Goal: Task Accomplishment & Management: Complete application form

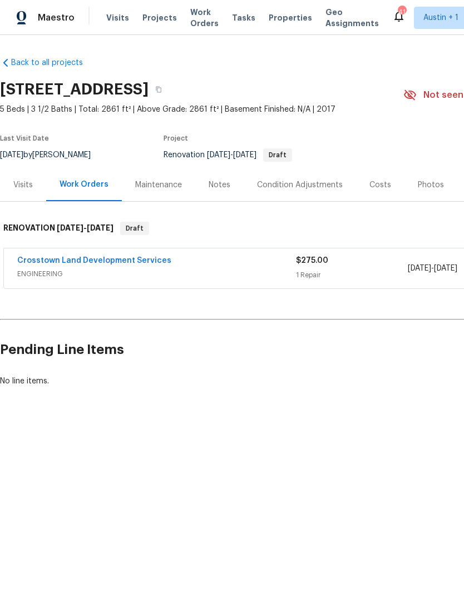
click at [18, 184] on div "Visits" at bounding box center [22, 185] width 19 height 11
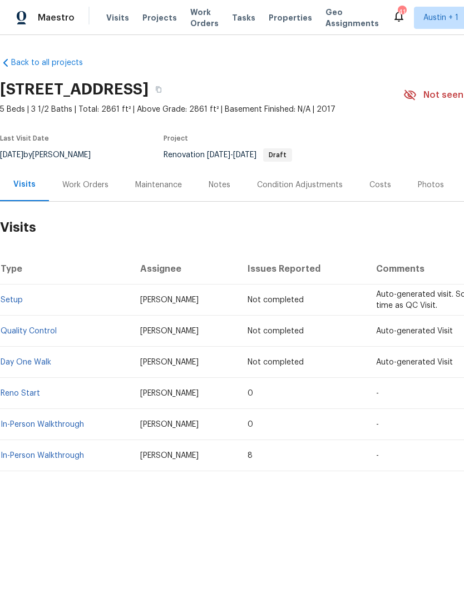
click at [31, 424] on link "In-Person Walkthrough" at bounding box center [42, 425] width 83 height 8
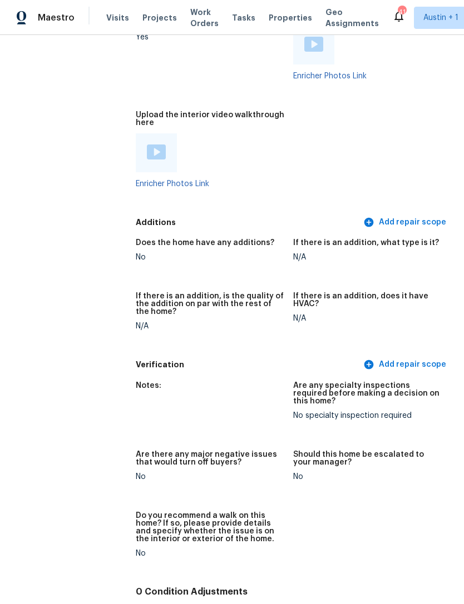
scroll to position [2551, 0]
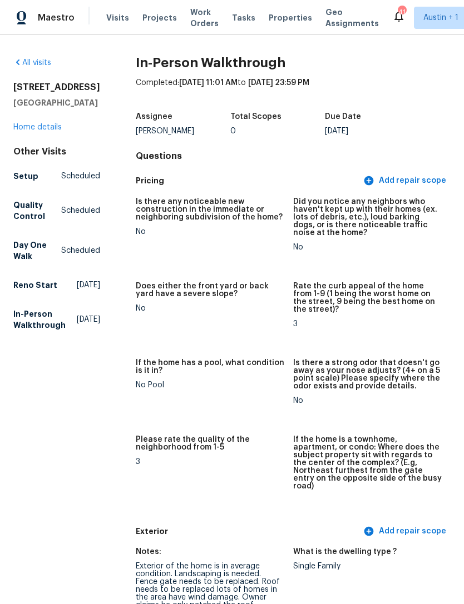
scroll to position [0, 0]
click at [31, 123] on link "Home details" at bounding box center [37, 127] width 48 height 8
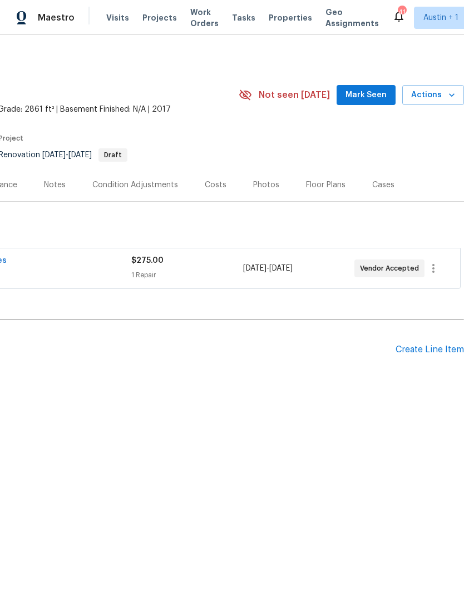
scroll to position [0, 165]
click at [430, 269] on icon "button" at bounding box center [432, 268] width 13 height 13
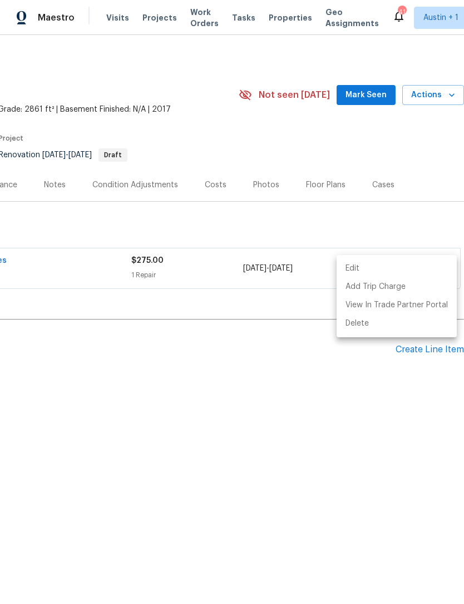
click at [427, 221] on div at bounding box center [232, 302] width 464 height 604
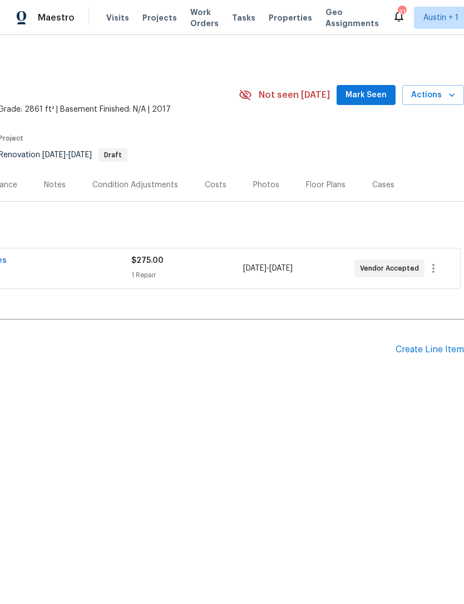
click at [211, 187] on div "Costs" at bounding box center [216, 185] width 22 height 11
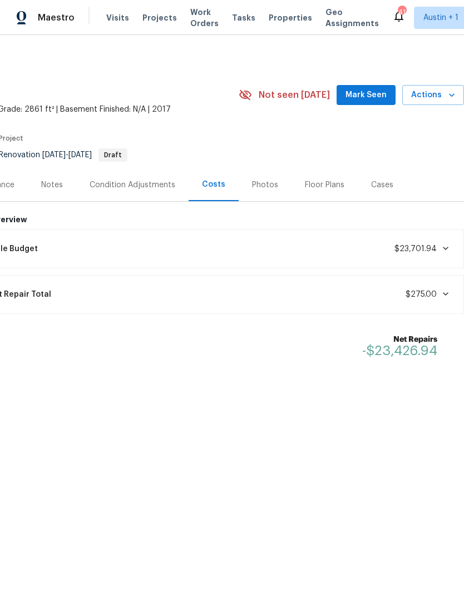
click at [436, 247] on span at bounding box center [442, 248] width 13 height 9
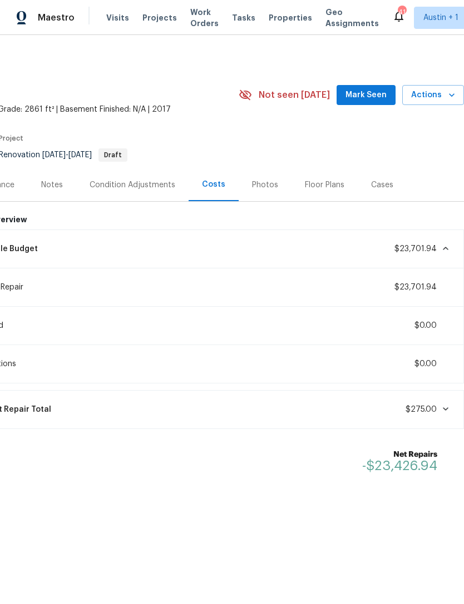
click at [439, 245] on span at bounding box center [442, 248] width 13 height 9
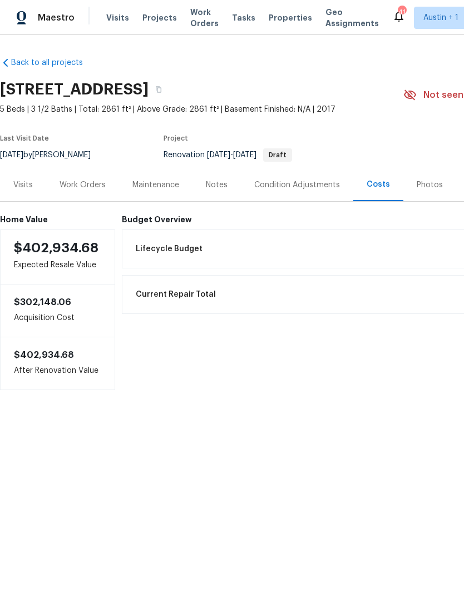
click at [21, 181] on div "Visits" at bounding box center [22, 185] width 19 height 11
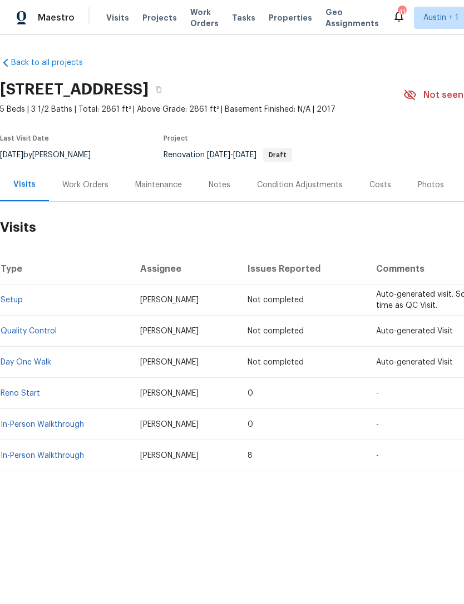
click at [28, 424] on link "In-Person Walkthrough" at bounding box center [42, 425] width 83 height 8
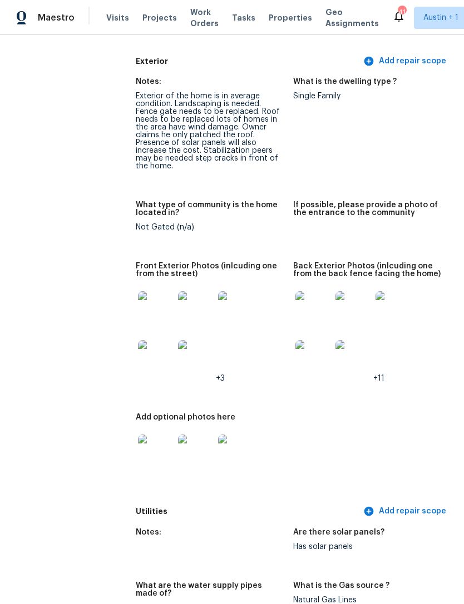
scroll to position [504, 0]
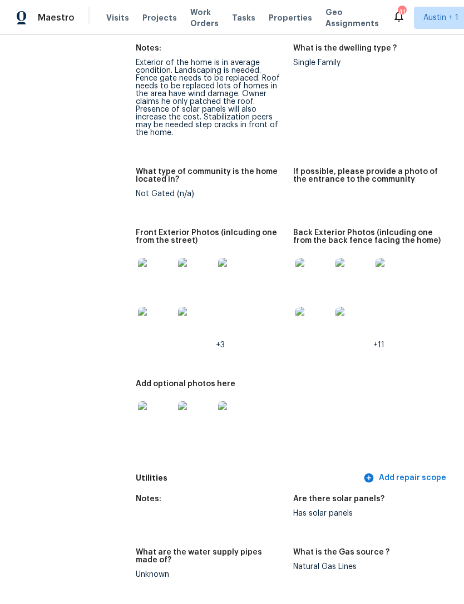
click at [152, 258] on img at bounding box center [156, 276] width 36 height 36
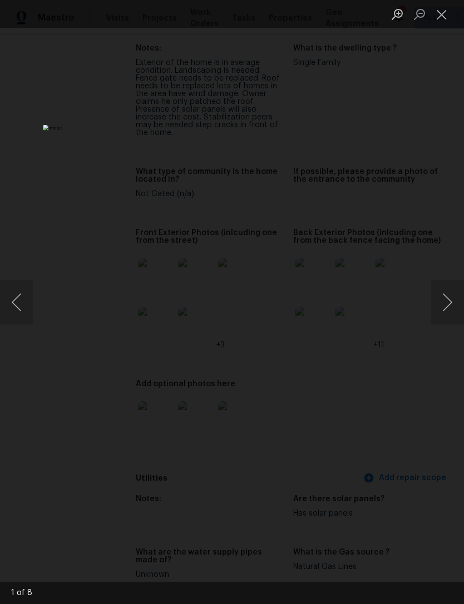
click at [451, 298] on button "Next image" at bounding box center [446, 302] width 33 height 44
click at [446, 298] on button "Next image" at bounding box center [446, 302] width 33 height 44
click at [445, 300] on button "Next image" at bounding box center [446, 302] width 33 height 44
click at [445, 301] on button "Next image" at bounding box center [446, 302] width 33 height 44
click at [445, 5] on button "Close lightbox" at bounding box center [441, 13] width 22 height 19
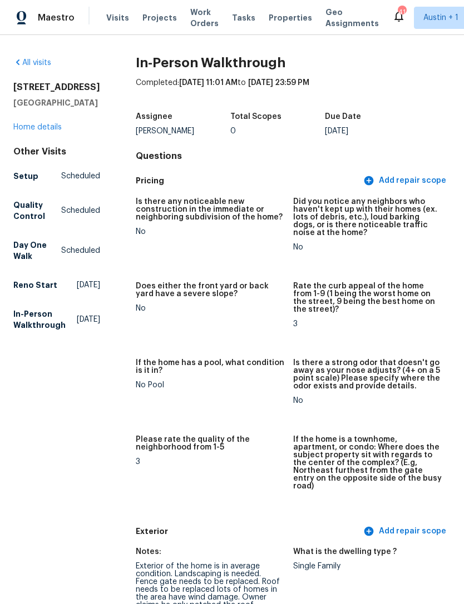
scroll to position [0, 0]
click at [34, 131] on link "Home details" at bounding box center [37, 127] width 48 height 8
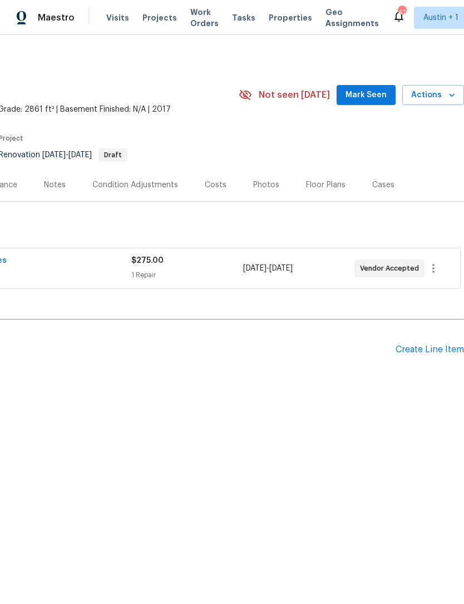
scroll to position [0, 165]
click at [435, 267] on icon "button" at bounding box center [432, 268] width 13 height 13
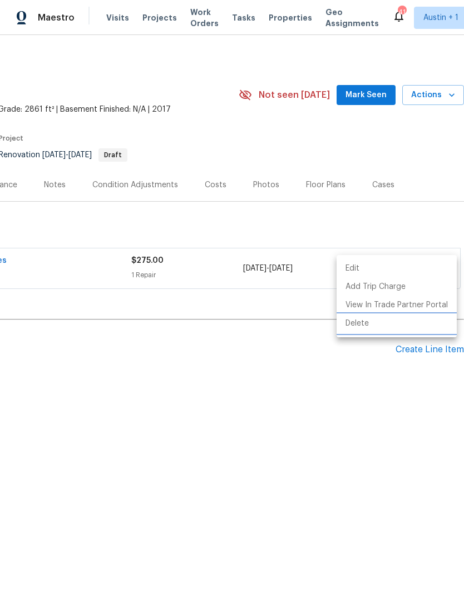
click at [377, 322] on li "Delete" at bounding box center [396, 324] width 120 height 18
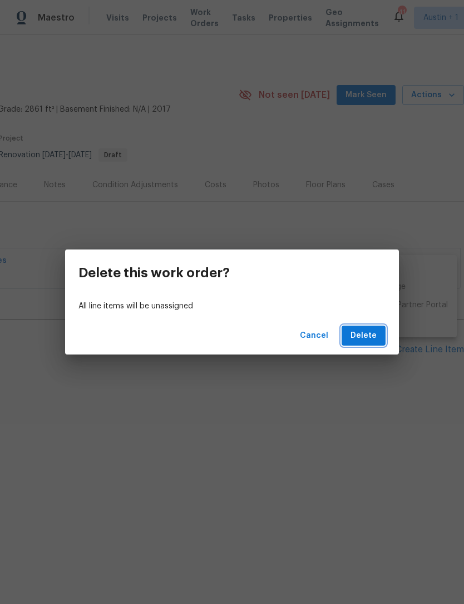
click at [374, 330] on span "Delete" at bounding box center [363, 336] width 26 height 14
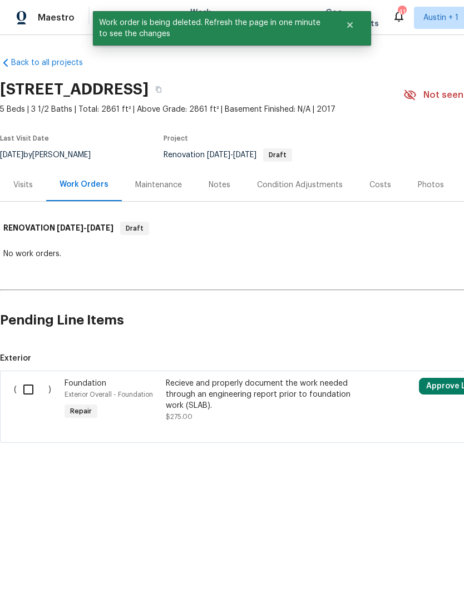
scroll to position [0, 1]
click at [210, 185] on div "Notes" at bounding box center [218, 185] width 22 height 11
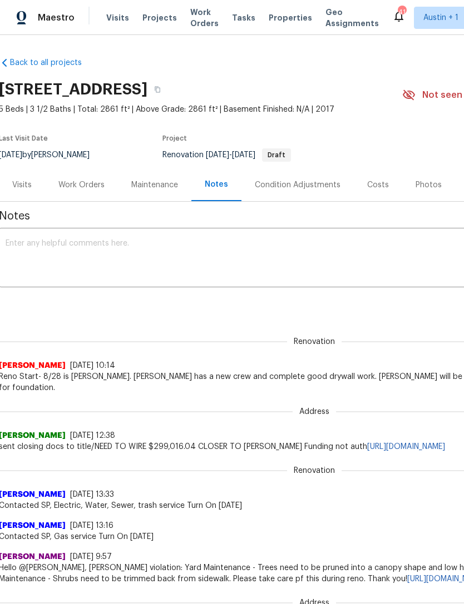
click at [73, 180] on div "Work Orders" at bounding box center [81, 185] width 46 height 11
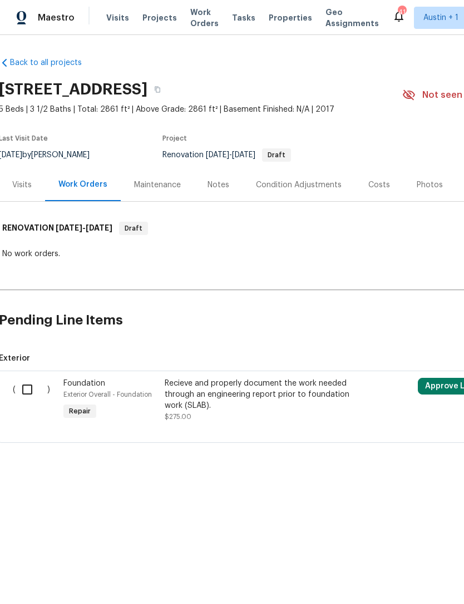
click at [75, 185] on div "Work Orders" at bounding box center [82, 184] width 49 height 11
click at [24, 188] on div "Visits" at bounding box center [21, 185] width 19 height 11
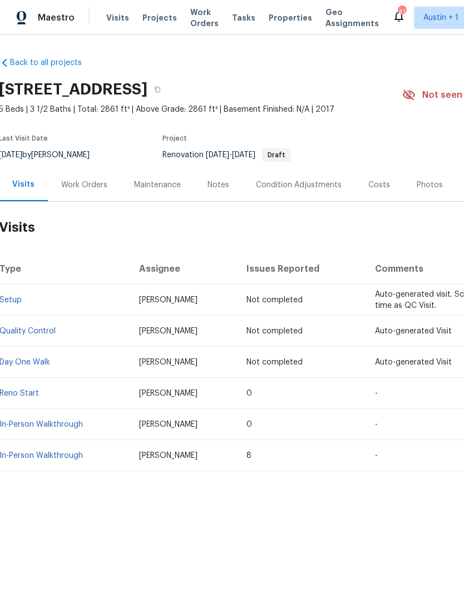
click at [77, 187] on div "Work Orders" at bounding box center [84, 185] width 46 height 11
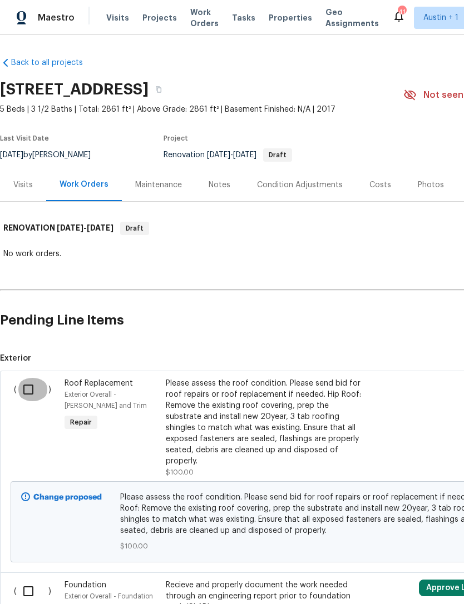
click at [30, 385] on input "checkbox" at bounding box center [33, 389] width 32 height 23
checkbox input "true"
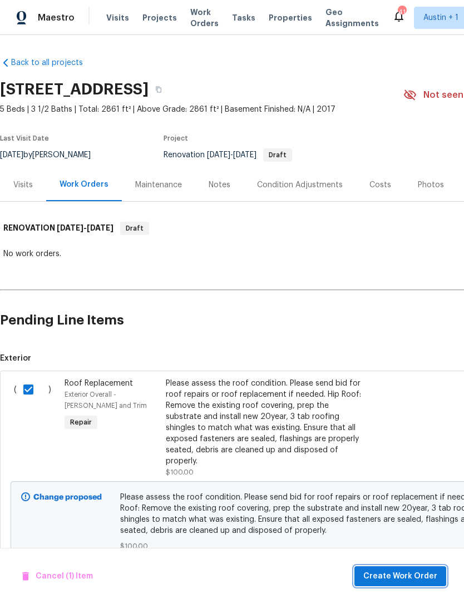
click at [427, 573] on span "Create Work Order" at bounding box center [400, 577] width 74 height 14
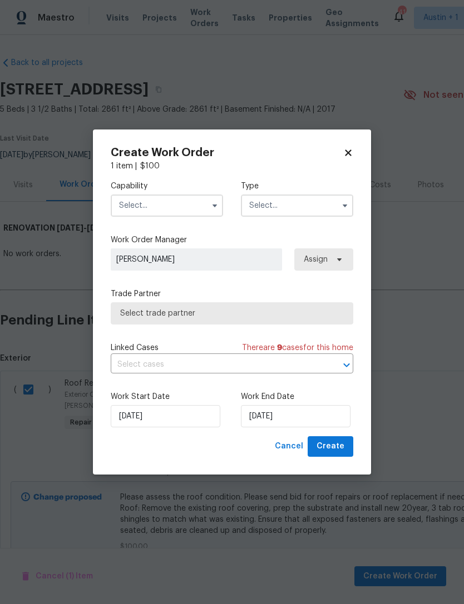
click at [129, 207] on input "text" at bounding box center [167, 206] width 112 height 22
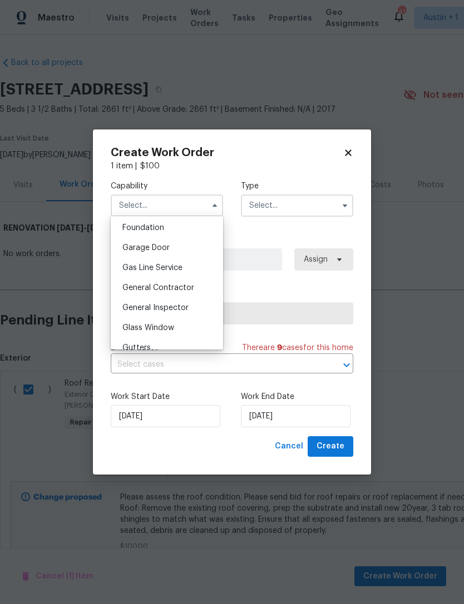
scroll to position [474, 0]
click at [137, 287] on span "General Contractor" at bounding box center [158, 286] width 72 height 8
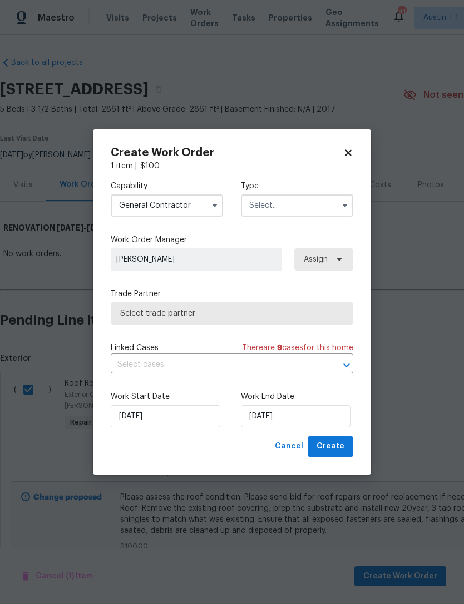
click at [137, 211] on input "General Contractor" at bounding box center [167, 206] width 112 height 22
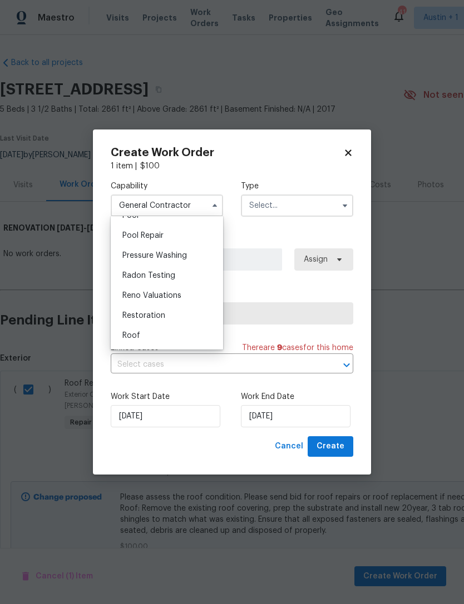
scroll to position [1029, 0]
click at [130, 330] on span "Roof" at bounding box center [131, 334] width 18 height 8
type input "Roof"
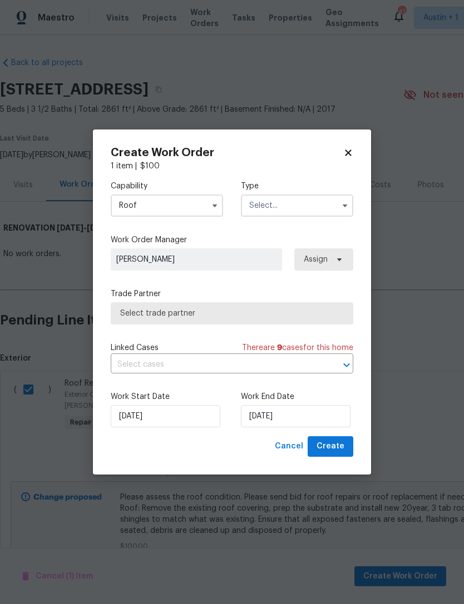
click at [330, 201] on input "text" at bounding box center [297, 206] width 112 height 22
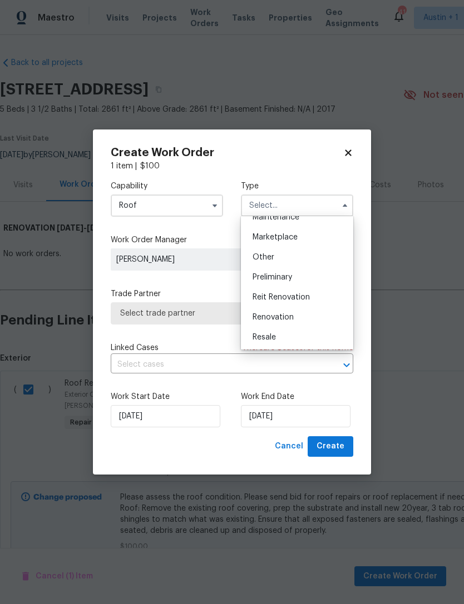
scroll to position [193, 0]
click at [331, 318] on div "Renovation" at bounding box center [296, 316] width 107 height 20
type input "Renovation"
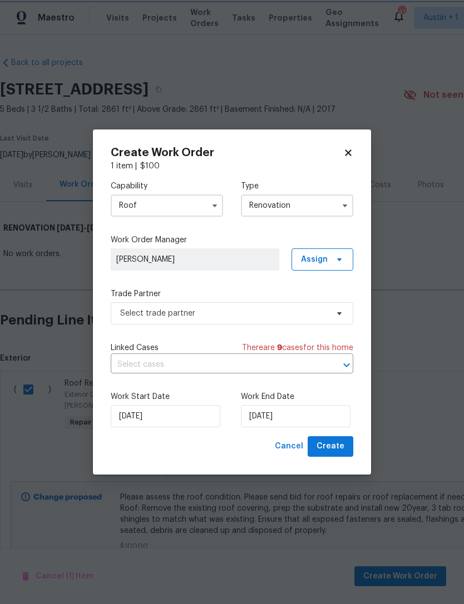
scroll to position [0, 0]
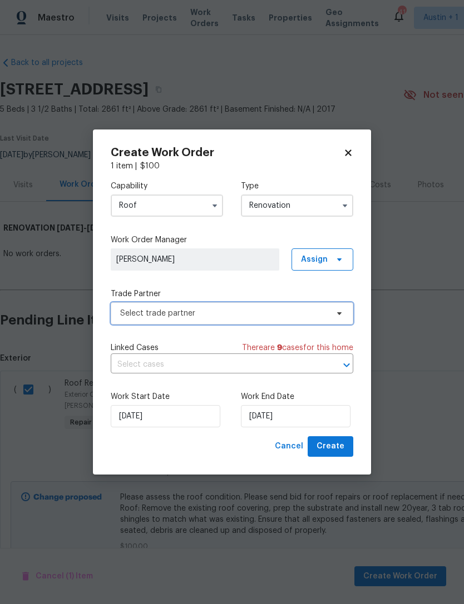
click at [129, 315] on span "Select trade partner" at bounding box center [223, 313] width 207 height 11
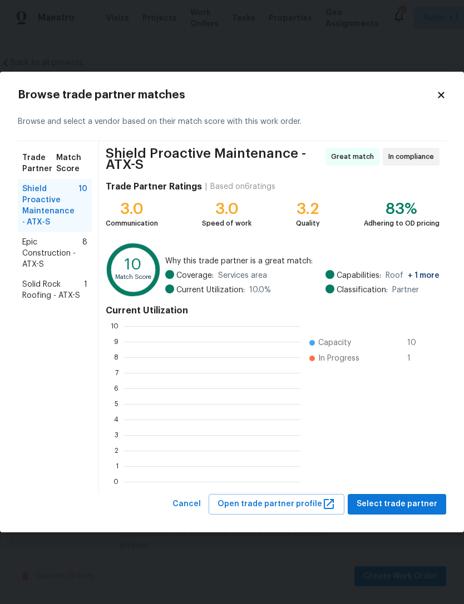
scroll to position [156, 176]
click at [42, 290] on span "Solid Rock Roofing - ATX-S" at bounding box center [53, 290] width 62 height 22
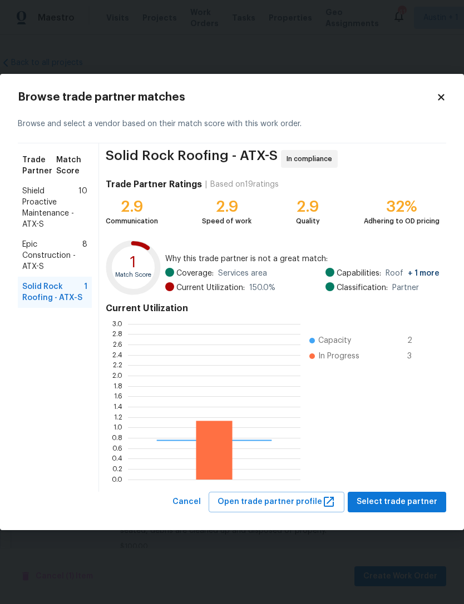
scroll to position [156, 172]
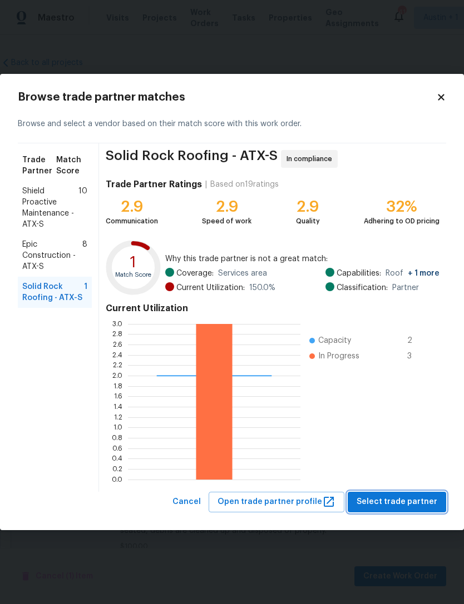
click at [427, 500] on span "Select trade partner" at bounding box center [396, 502] width 81 height 14
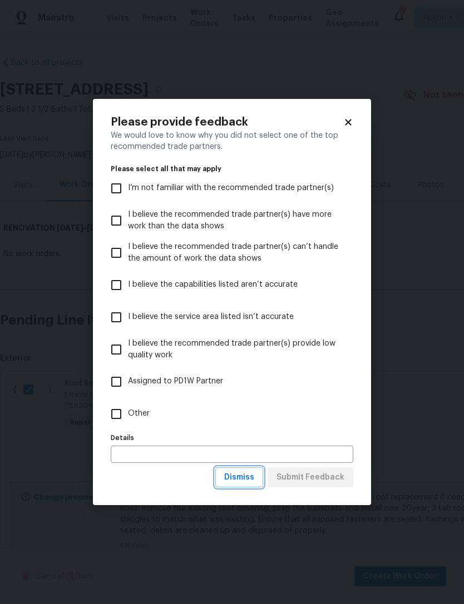
click at [262, 481] on button "Dismiss" at bounding box center [239, 477] width 48 height 21
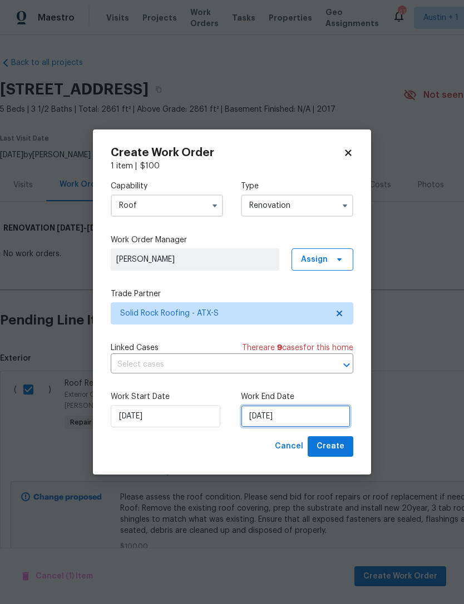
click at [308, 412] on input "[DATE]" at bounding box center [295, 416] width 109 height 22
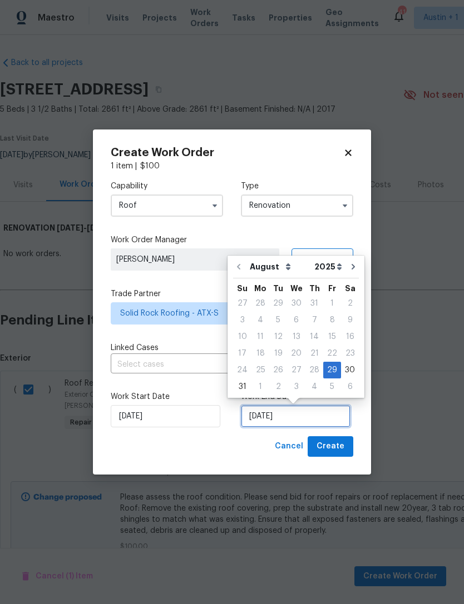
scroll to position [21, 0]
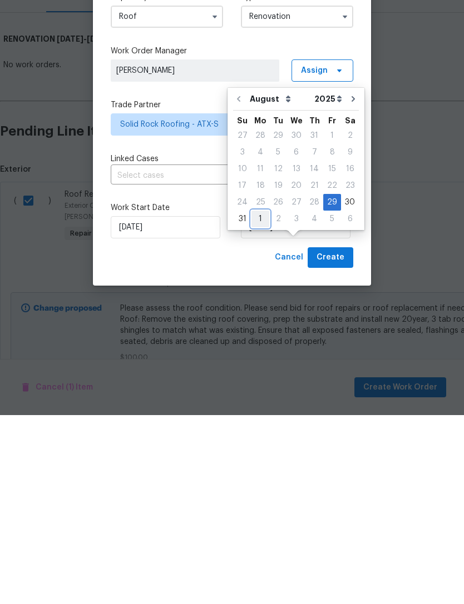
click at [263, 400] on div "1" at bounding box center [260, 408] width 18 height 16
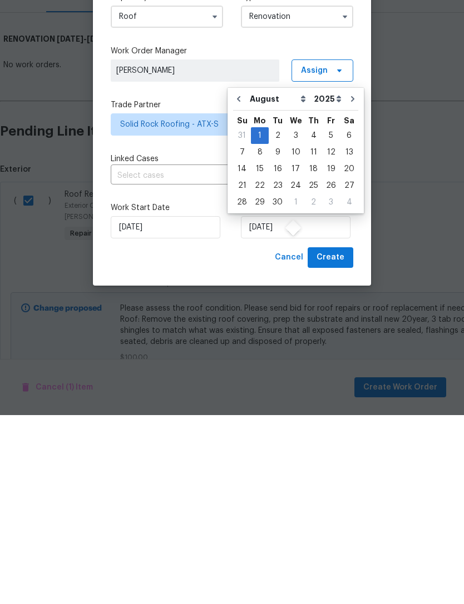
type input "9/1/2025"
select select "8"
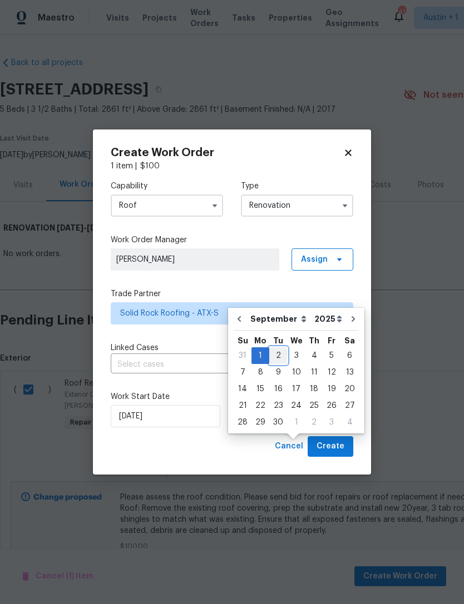
click at [277, 348] on div "2" at bounding box center [278, 356] width 18 height 16
type input "[DATE]"
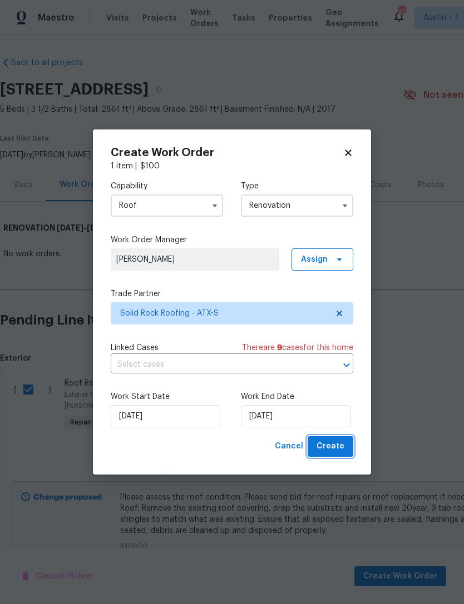
click at [340, 443] on span "Create" at bounding box center [330, 447] width 28 height 14
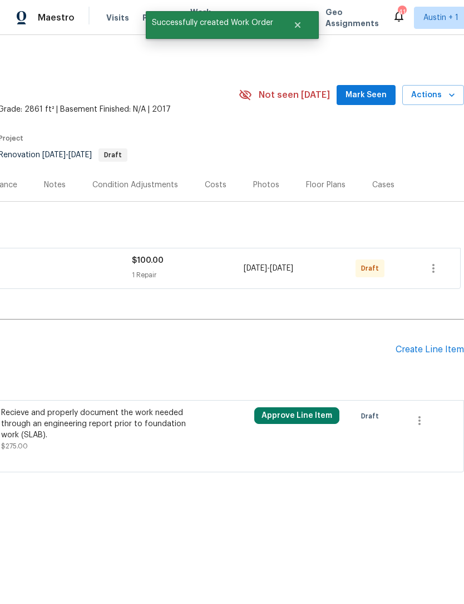
scroll to position [0, 165]
click at [438, 265] on icon "button" at bounding box center [432, 268] width 13 height 13
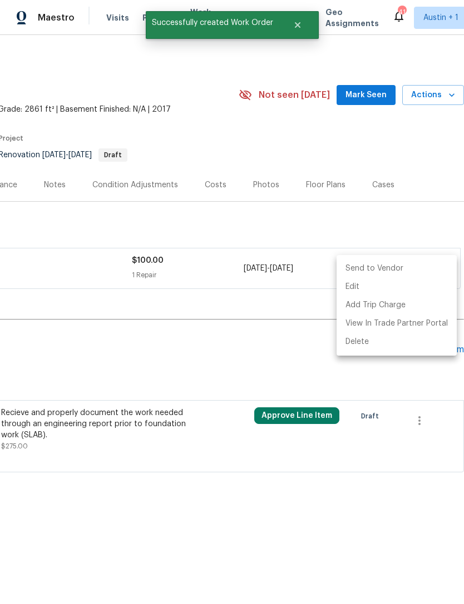
click at [412, 271] on li "Send to Vendor" at bounding box center [396, 269] width 120 height 18
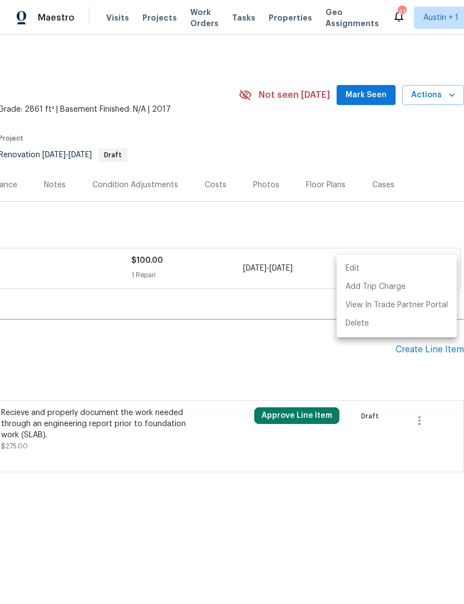
click at [418, 224] on div at bounding box center [232, 302] width 464 height 604
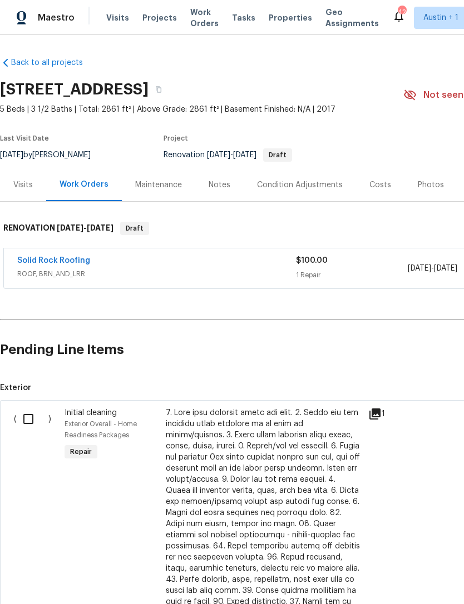
click at [33, 420] on input "checkbox" at bounding box center [33, 418] width 32 height 23
checkbox input "true"
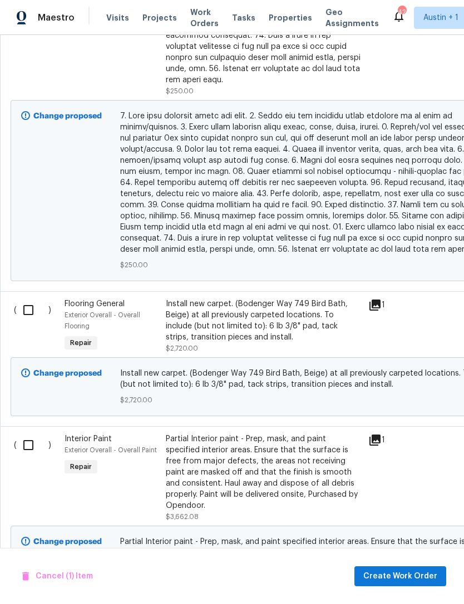
scroll to position [622, 0]
click at [25, 435] on input "checkbox" at bounding box center [33, 444] width 32 height 23
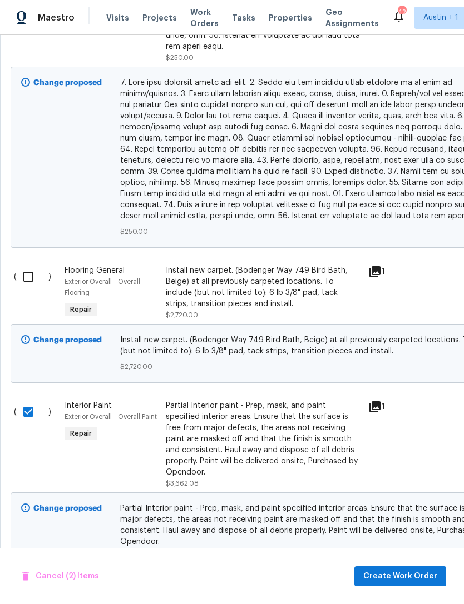
scroll to position [655, 0]
click at [34, 407] on input "checkbox" at bounding box center [33, 412] width 32 height 23
checkbox input "false"
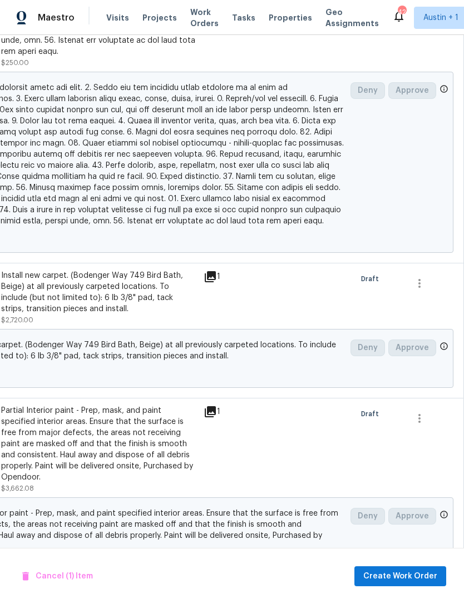
scroll to position [650, 165]
click at [423, 412] on icon "button" at bounding box center [418, 418] width 13 height 13
click at [427, 416] on li "Cancel" at bounding box center [427, 409] width 43 height 18
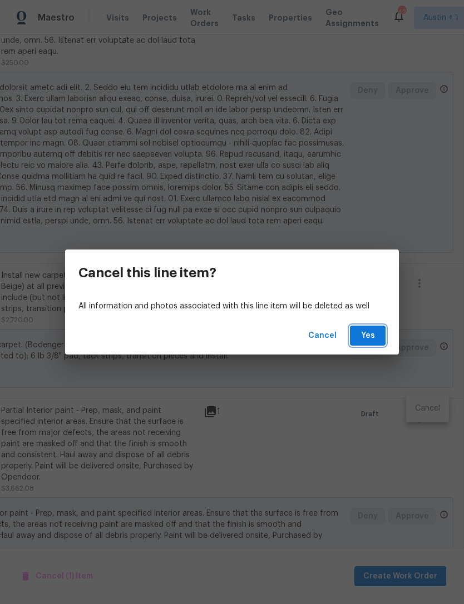
click at [373, 337] on span "Yes" at bounding box center [367, 336] width 18 height 14
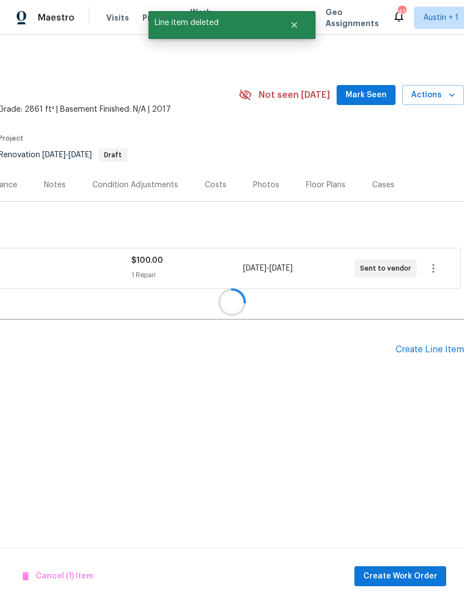
scroll to position [0, 165]
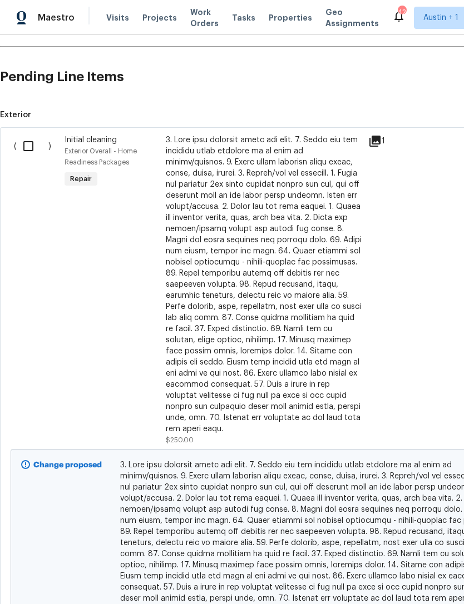
scroll to position [278, 0]
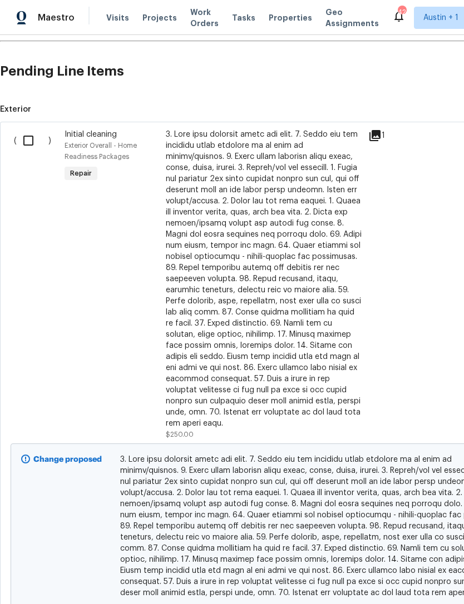
click at [32, 136] on input "checkbox" at bounding box center [33, 140] width 32 height 23
checkbox input "true"
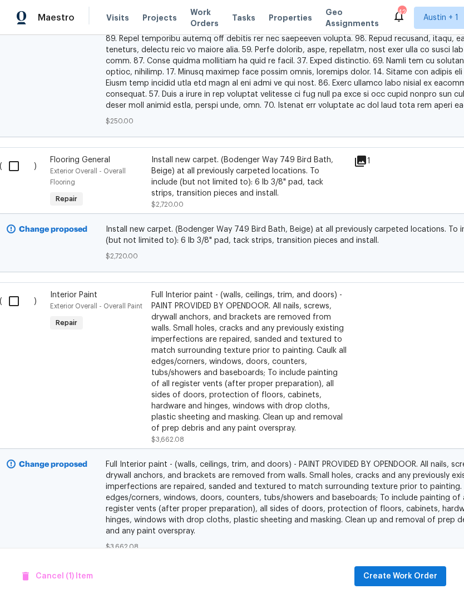
scroll to position [766, 14]
click at [26, 293] on input "checkbox" at bounding box center [18, 301] width 32 height 23
checkbox input "true"
click at [419, 575] on span "Create Work Order" at bounding box center [400, 577] width 74 height 14
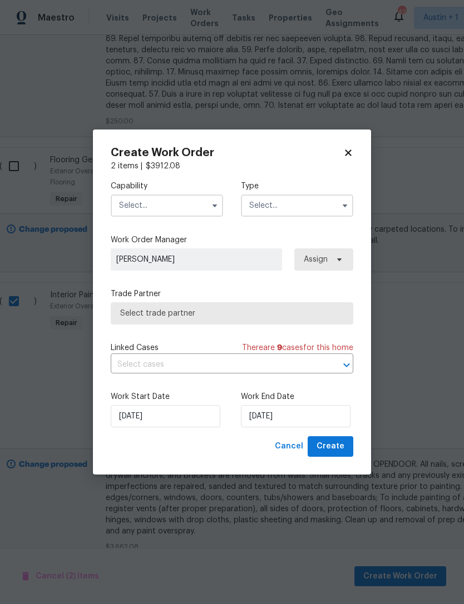
click at [128, 208] on input "text" at bounding box center [167, 206] width 112 height 22
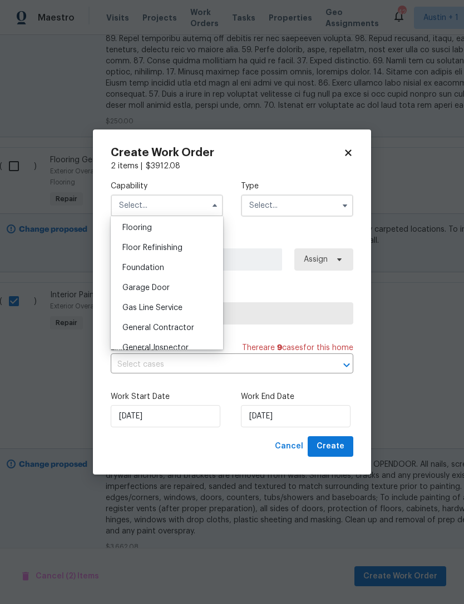
scroll to position [444, 0]
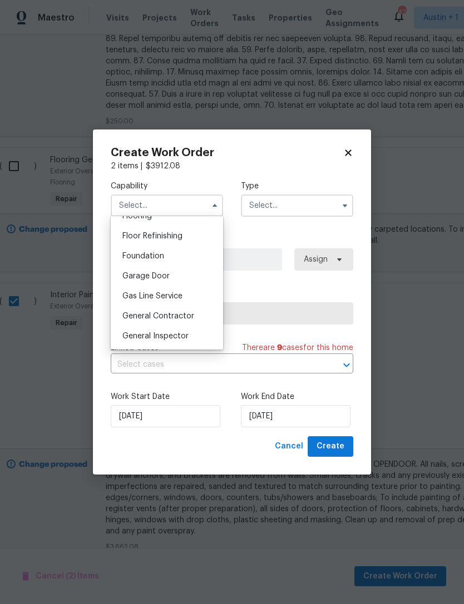
click at [133, 321] on div "General Contractor" at bounding box center [166, 316] width 107 height 20
type input "General Contractor"
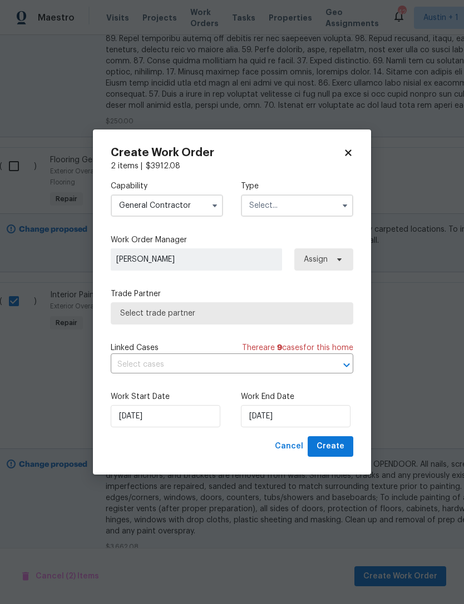
click at [313, 205] on input "text" at bounding box center [297, 206] width 112 height 22
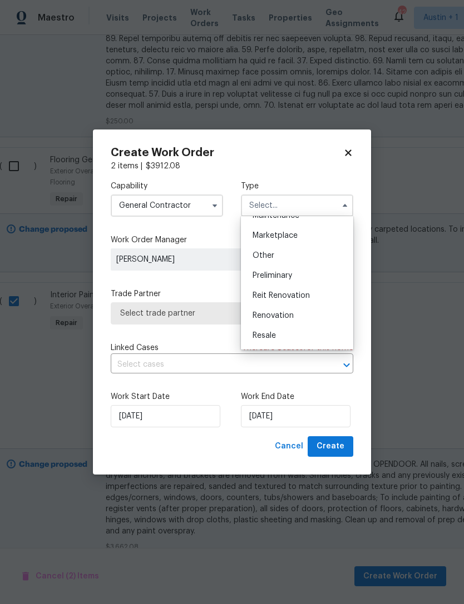
scroll to position [216, 0]
click at [314, 296] on div "Renovation" at bounding box center [296, 293] width 107 height 20
type input "Renovation"
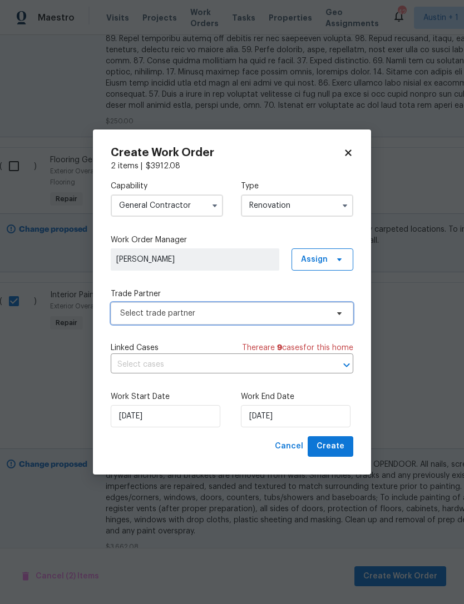
click at [312, 308] on span "Select trade partner" at bounding box center [223, 313] width 207 height 11
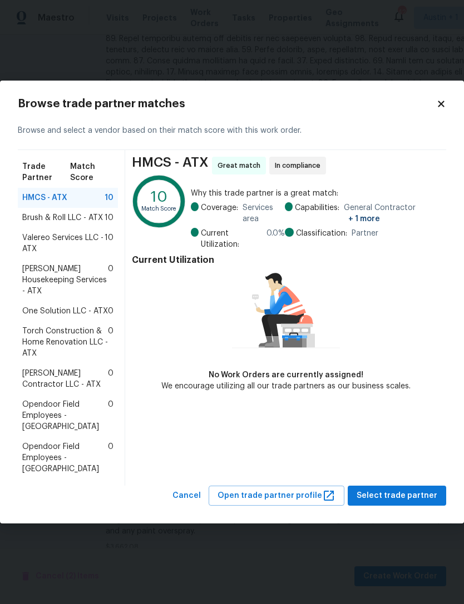
click at [44, 280] on span "Arelis Housekeeping Services - ATX" at bounding box center [65, 279] width 86 height 33
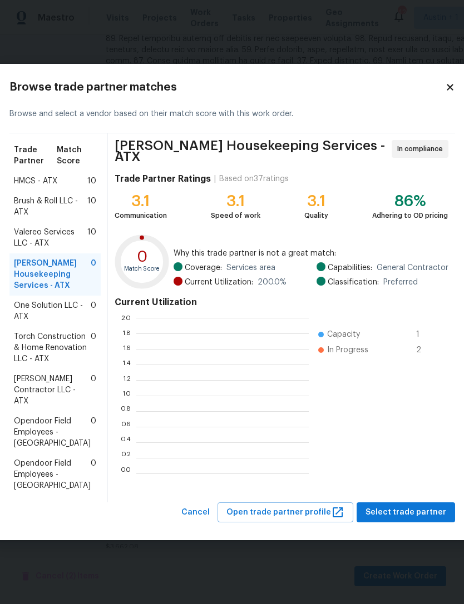
scroll to position [156, 172]
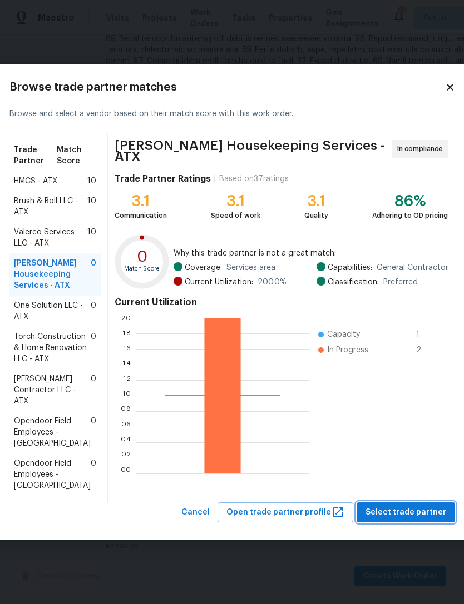
click at [431, 520] on span "Select trade partner" at bounding box center [405, 513] width 81 height 14
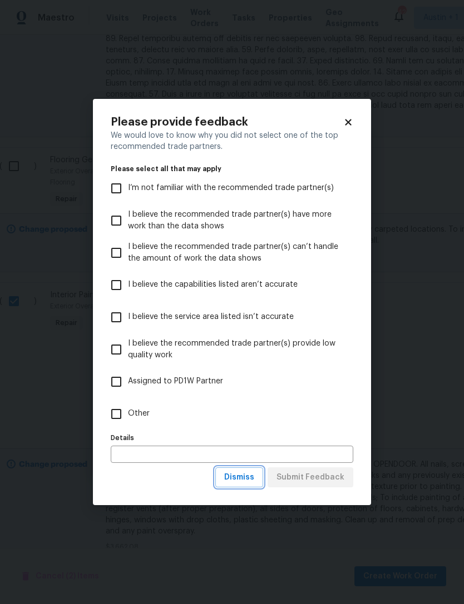
click at [250, 477] on span "Dismiss" at bounding box center [239, 478] width 30 height 14
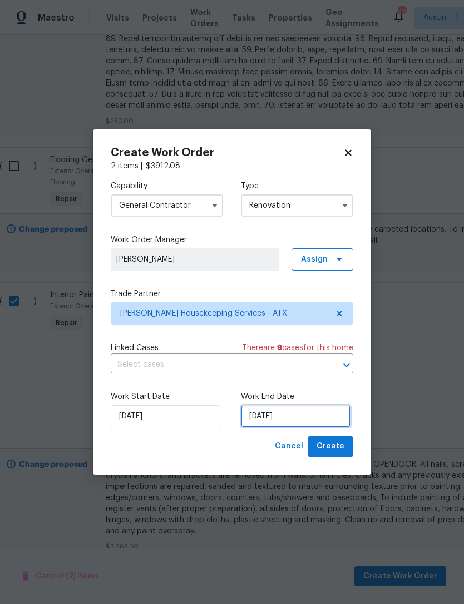
click at [315, 417] on input "[DATE]" at bounding box center [295, 416] width 109 height 22
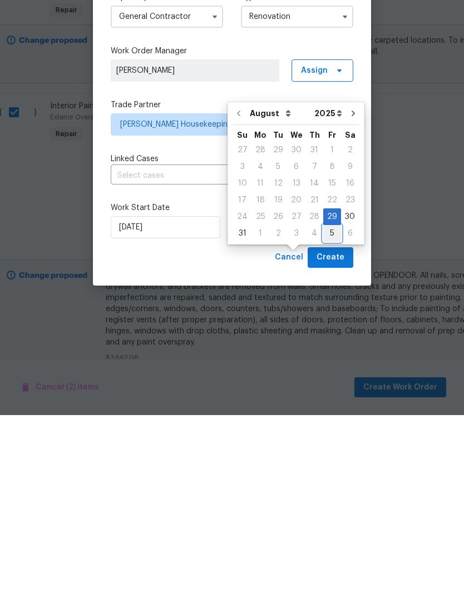
click at [331, 415] on div "5" at bounding box center [332, 423] width 18 height 16
type input "[DATE]"
select select "8"
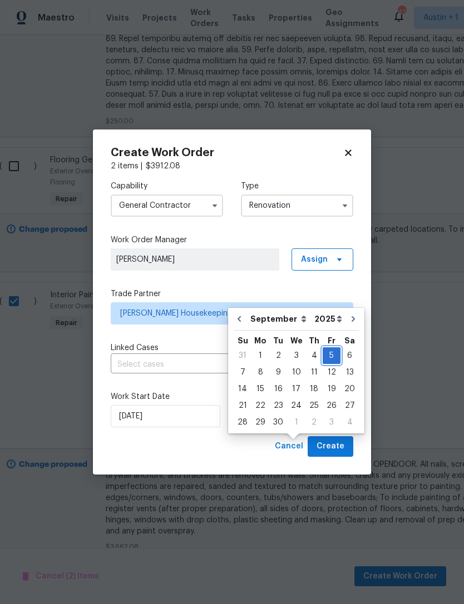
click at [326, 348] on div "5" at bounding box center [331, 356] width 18 height 16
click at [339, 449] on span "Create" at bounding box center [330, 447] width 28 height 14
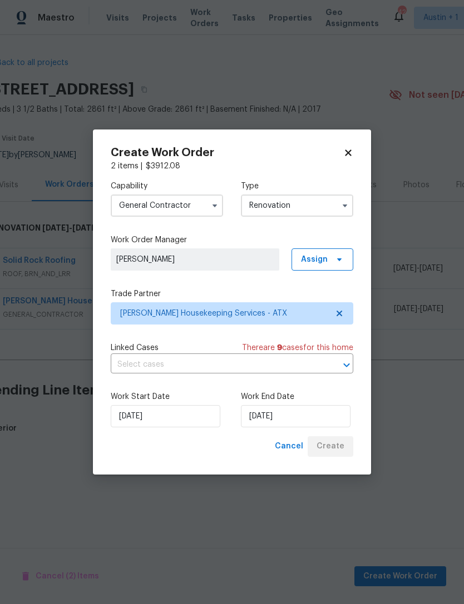
scroll to position [0, 14]
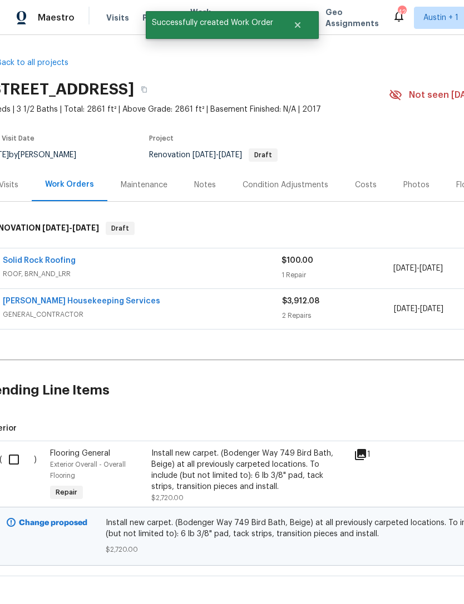
click at [21, 457] on input "checkbox" at bounding box center [18, 459] width 32 height 23
checkbox input "true"
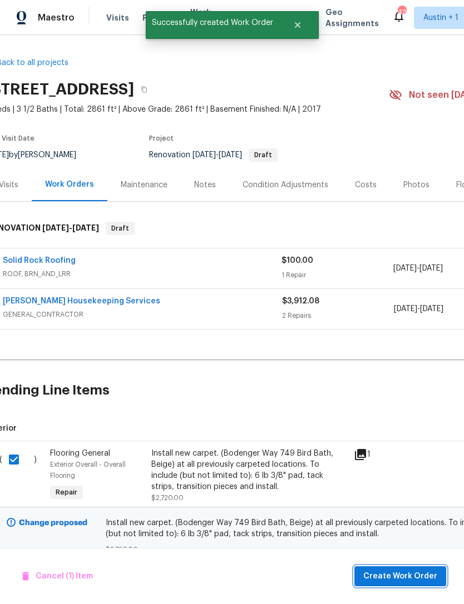
click at [412, 571] on span "Create Work Order" at bounding box center [400, 577] width 74 height 14
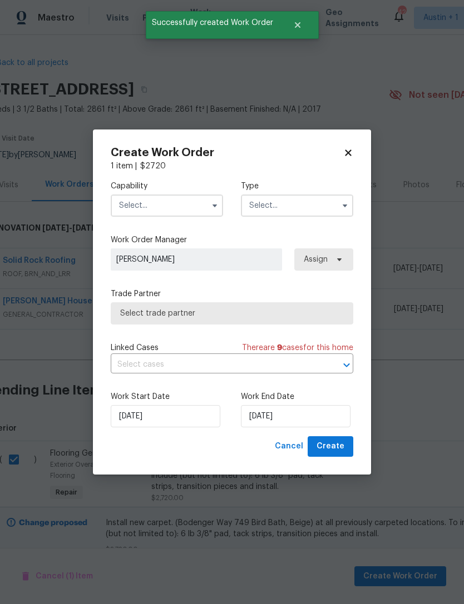
click at [136, 203] on input "text" at bounding box center [167, 206] width 112 height 22
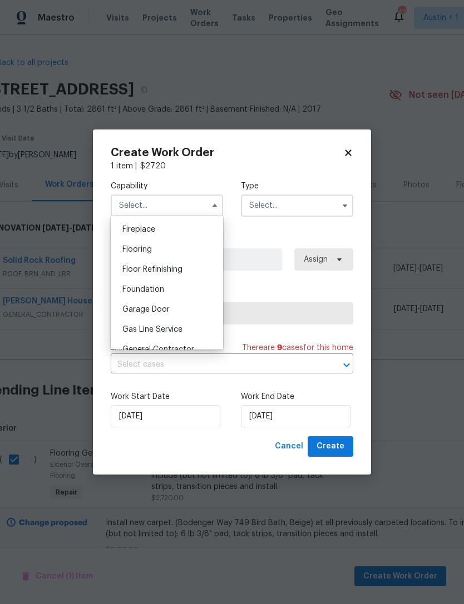
scroll to position [387, 0]
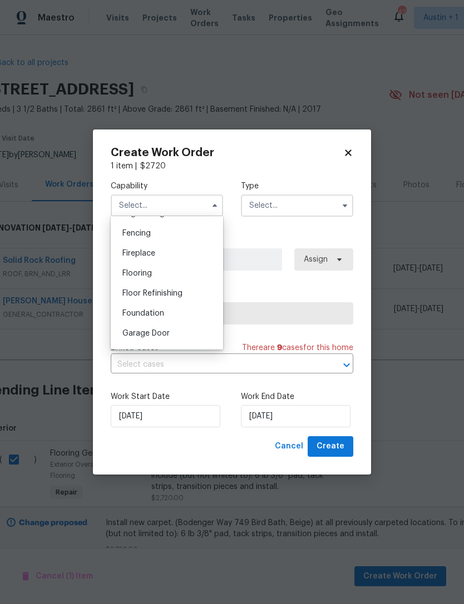
click at [130, 275] on span "Flooring" at bounding box center [136, 274] width 29 height 8
type input "Flooring"
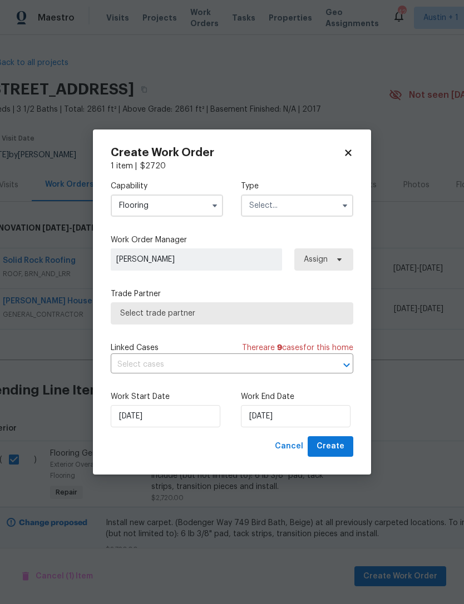
click at [325, 207] on input "text" at bounding box center [297, 206] width 112 height 22
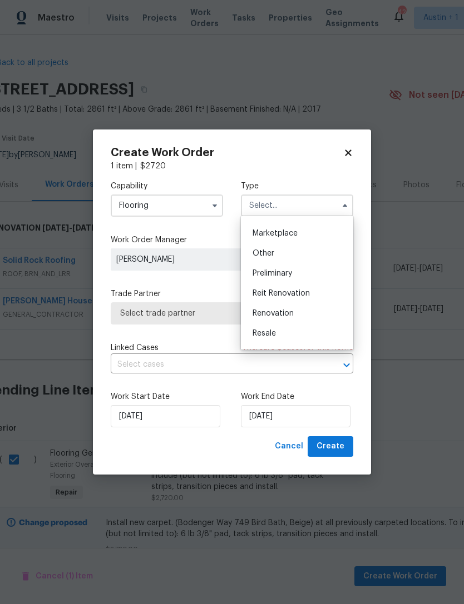
scroll to position [200, 0]
click at [326, 310] on div "Renovation" at bounding box center [296, 309] width 107 height 20
type input "Renovation"
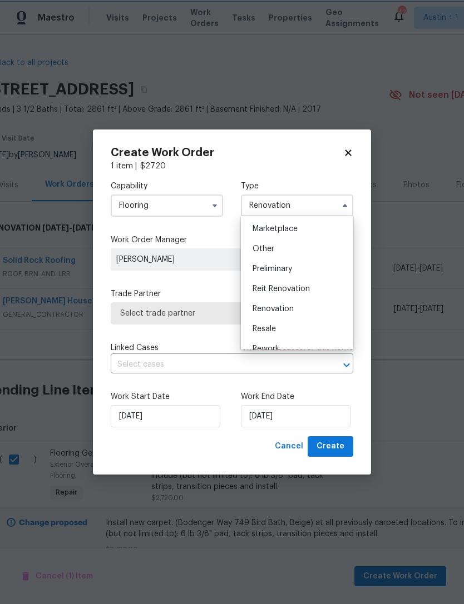
scroll to position [0, 0]
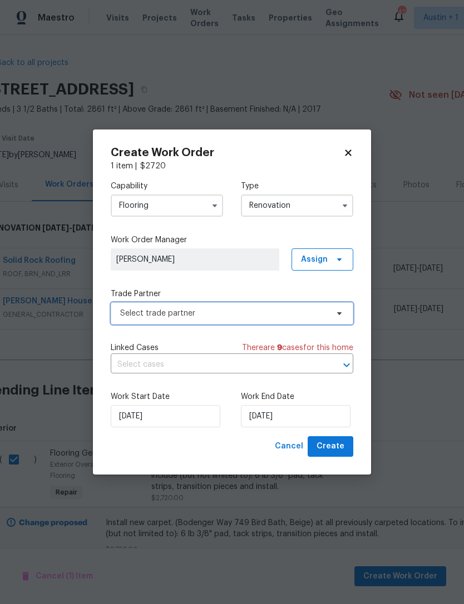
click at [128, 310] on span "Select trade partner" at bounding box center [223, 313] width 207 height 11
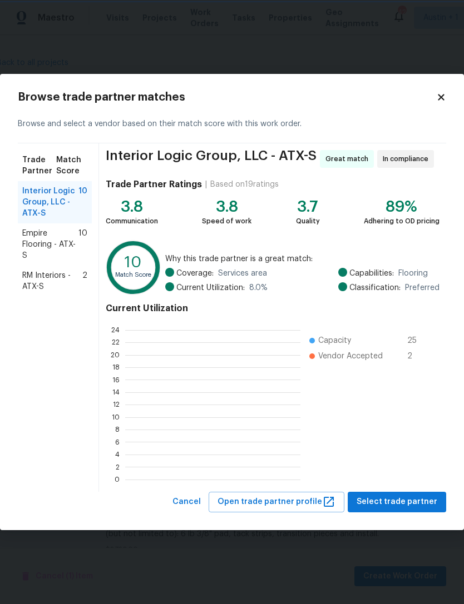
scroll to position [156, 175]
click at [39, 282] on span "RM Interiors - ATX-S" at bounding box center [52, 281] width 60 height 22
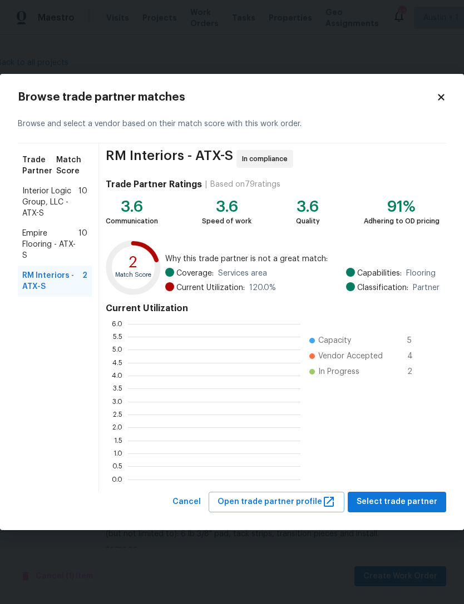
scroll to position [156, 172]
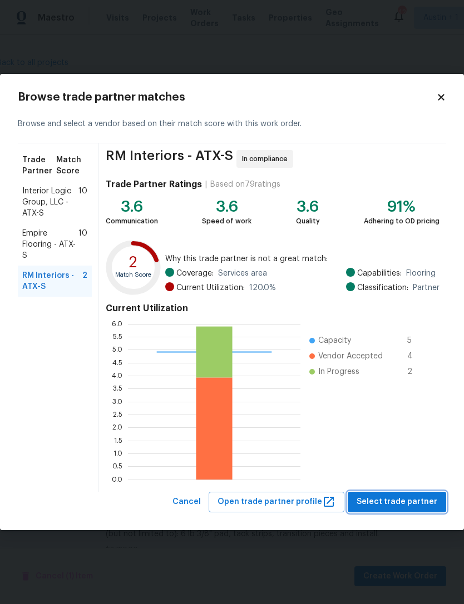
click at [423, 499] on span "Select trade partner" at bounding box center [396, 502] width 81 height 14
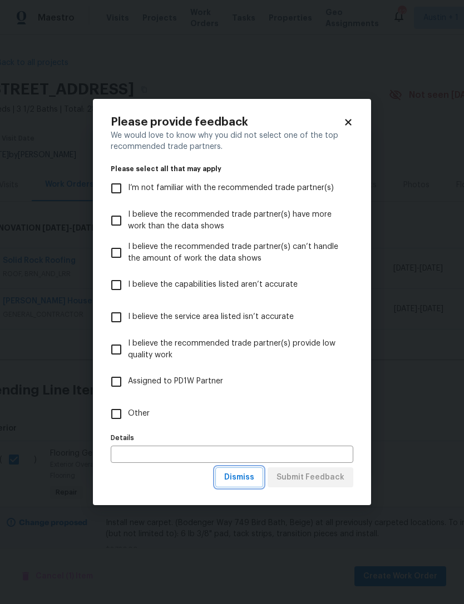
click at [254, 473] on span "Dismiss" at bounding box center [239, 478] width 30 height 14
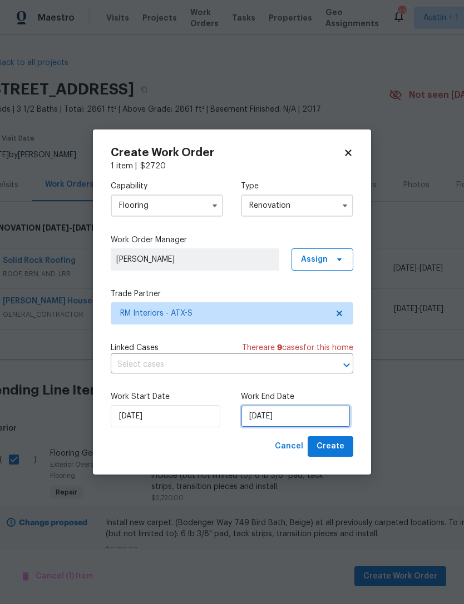
click at [311, 409] on input "[DATE]" at bounding box center [295, 416] width 109 height 22
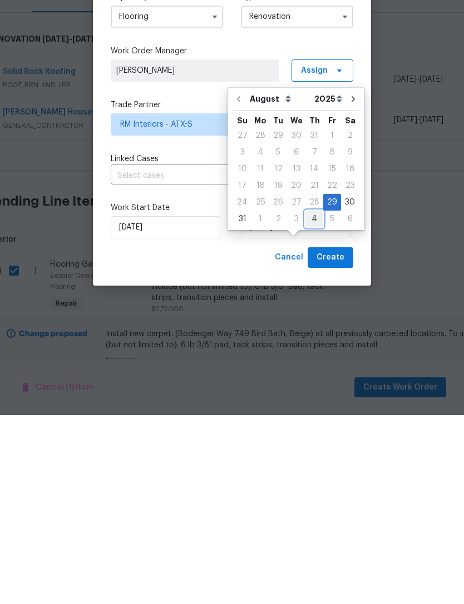
click at [310, 400] on div "4" at bounding box center [314, 408] width 18 height 16
type input "[DATE]"
select select "8"
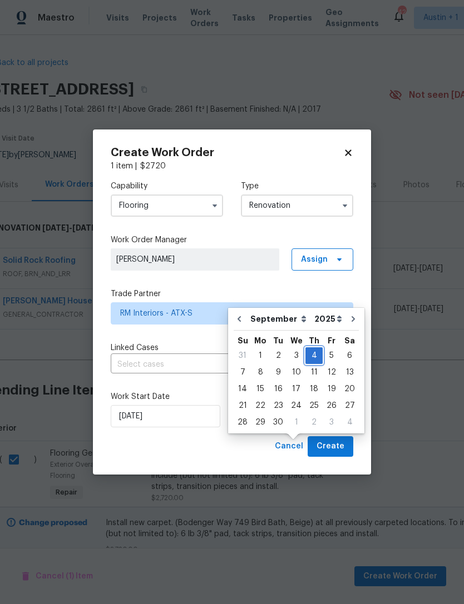
click at [307, 348] on div "4" at bounding box center [313, 356] width 17 height 16
click at [311, 348] on div "4" at bounding box center [313, 356] width 17 height 16
click at [345, 448] on button "Create" at bounding box center [330, 446] width 46 height 21
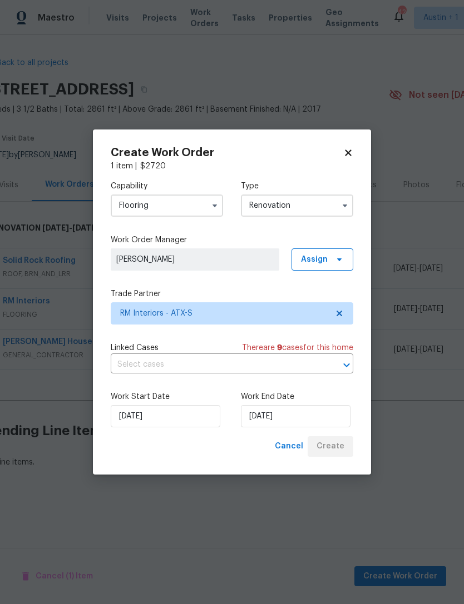
scroll to position [0, 0]
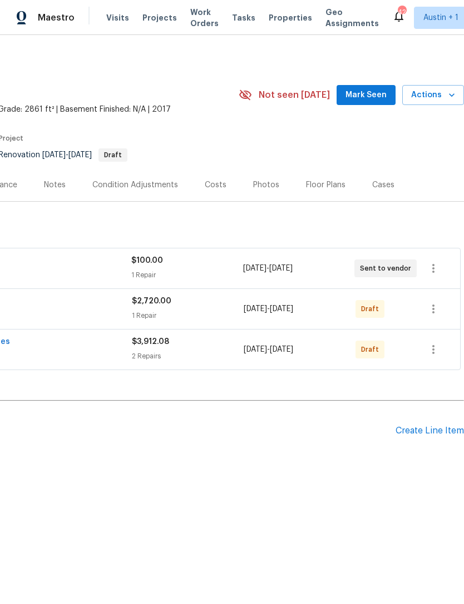
scroll to position [0, 165]
click at [437, 348] on icon "button" at bounding box center [432, 349] width 13 height 13
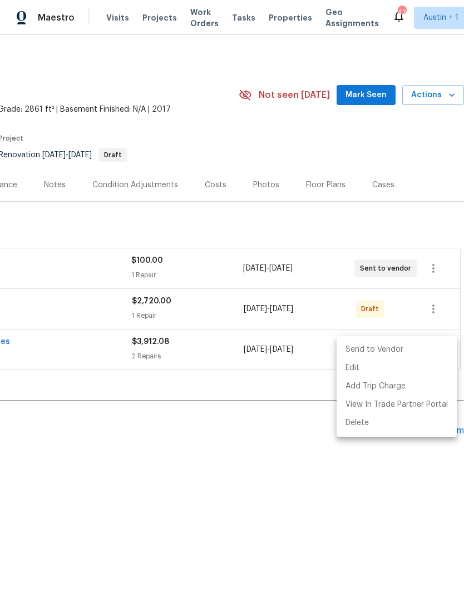
click at [411, 348] on li "Send to Vendor" at bounding box center [396, 350] width 120 height 18
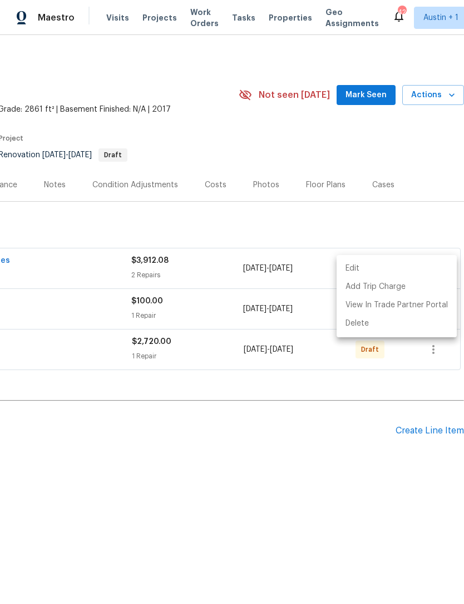
click at [422, 189] on div at bounding box center [232, 302] width 464 height 604
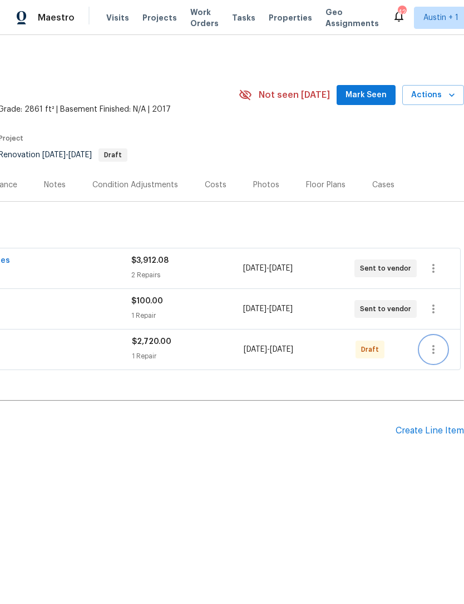
click at [426, 346] on button "button" at bounding box center [433, 349] width 27 height 27
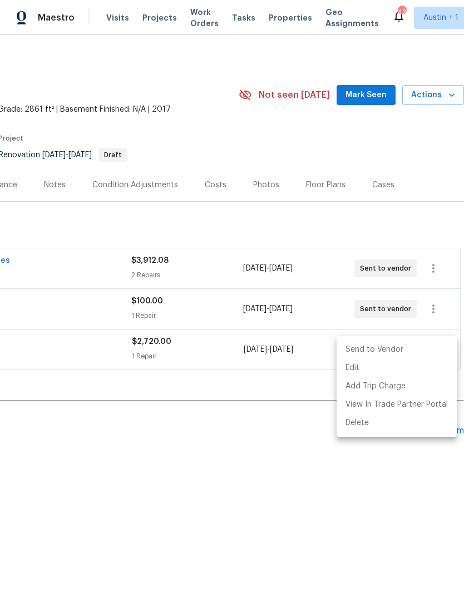
click at [416, 348] on li "Send to Vendor" at bounding box center [396, 350] width 120 height 18
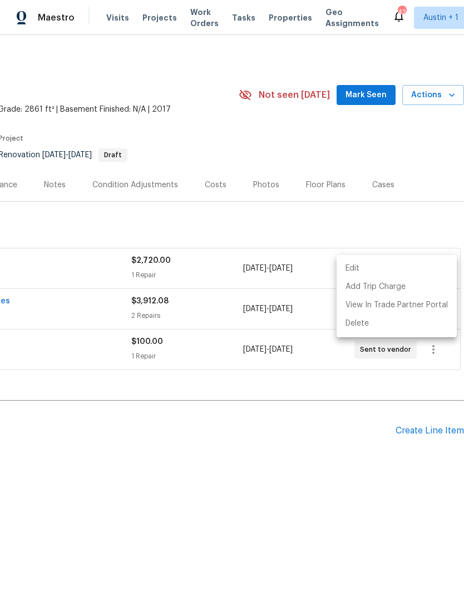
click at [425, 215] on div at bounding box center [232, 302] width 464 height 604
